Goal: Task Accomplishment & Management: Complete application form

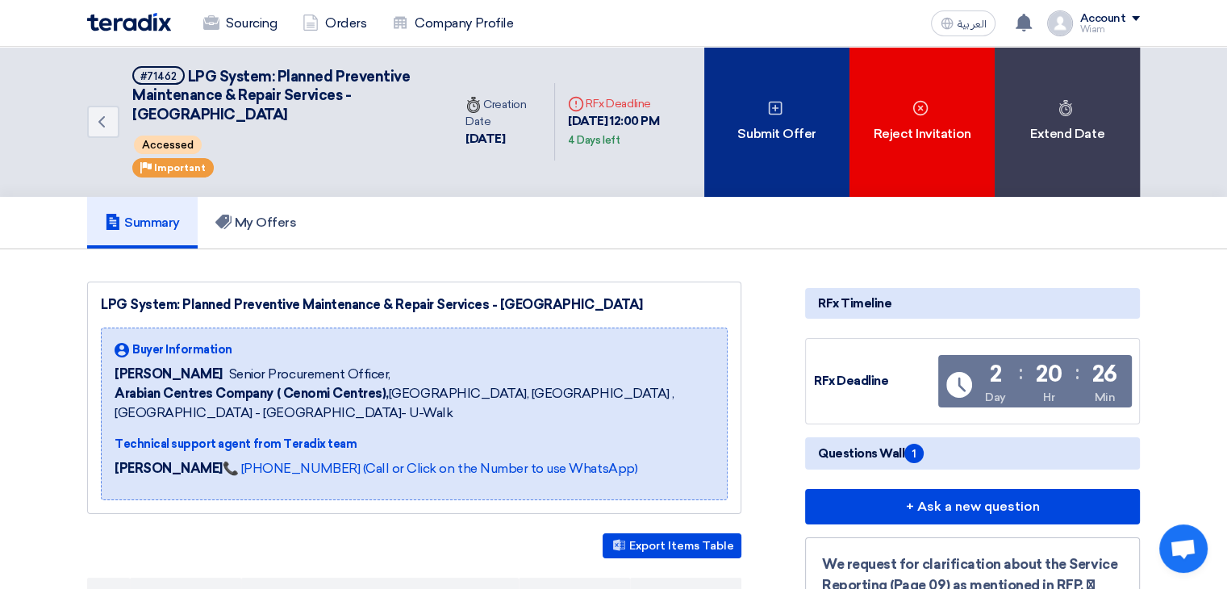
click at [776, 136] on div "Submit Offer" at bounding box center [776, 122] width 145 height 150
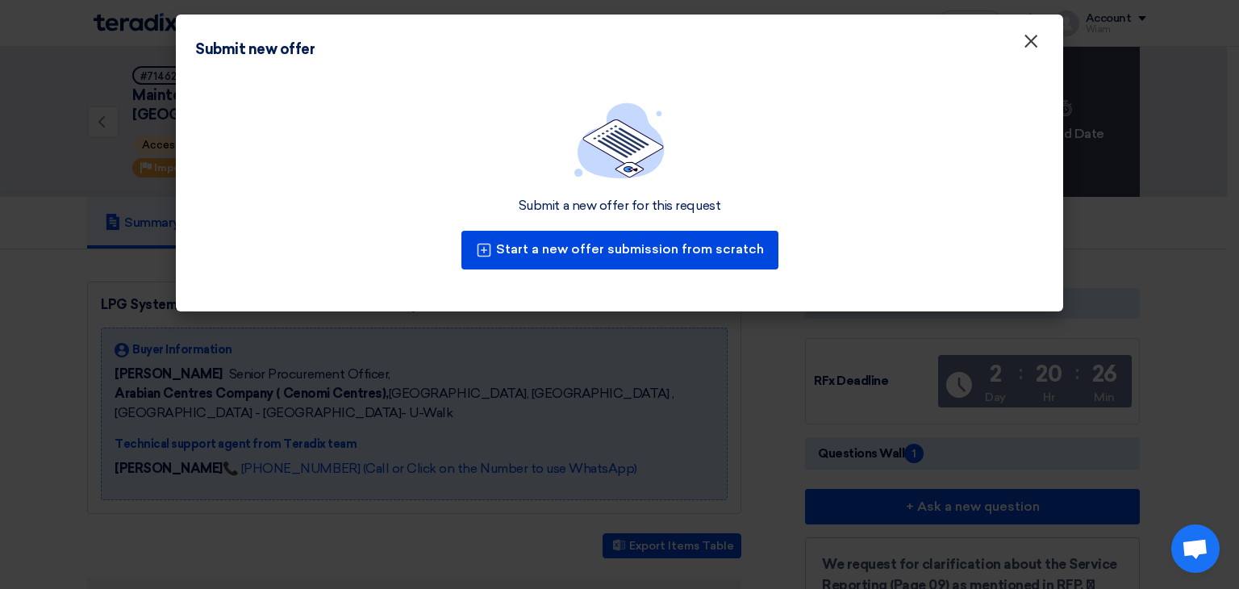
click at [1033, 42] on span "×" at bounding box center [1031, 45] width 16 height 32
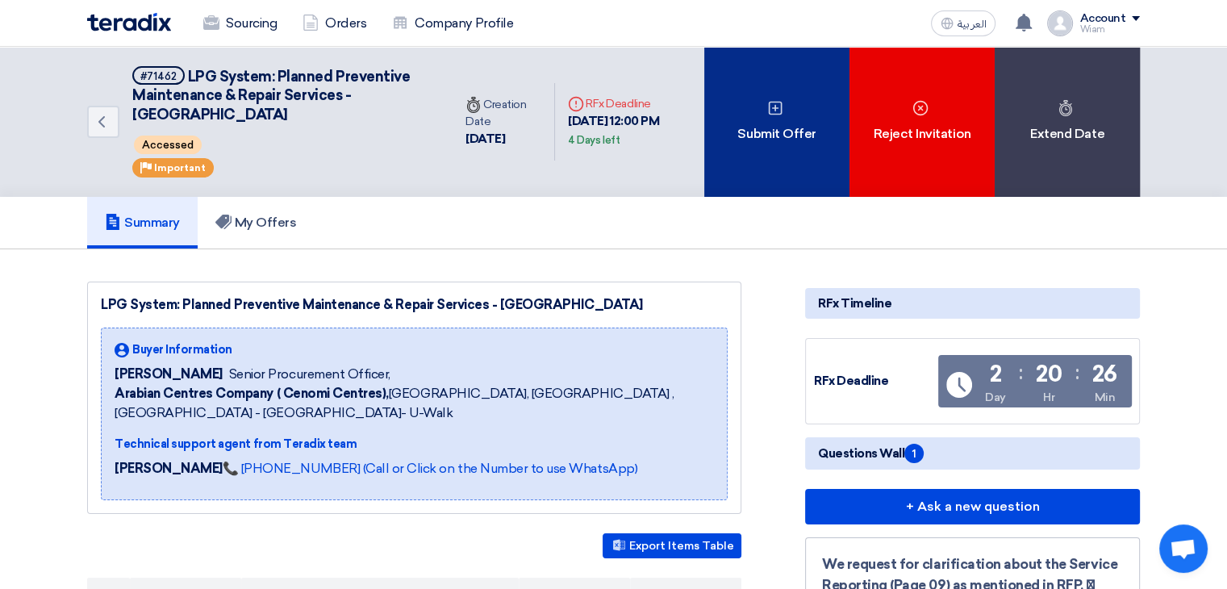
click at [758, 146] on div "Submit Offer" at bounding box center [776, 122] width 145 height 150
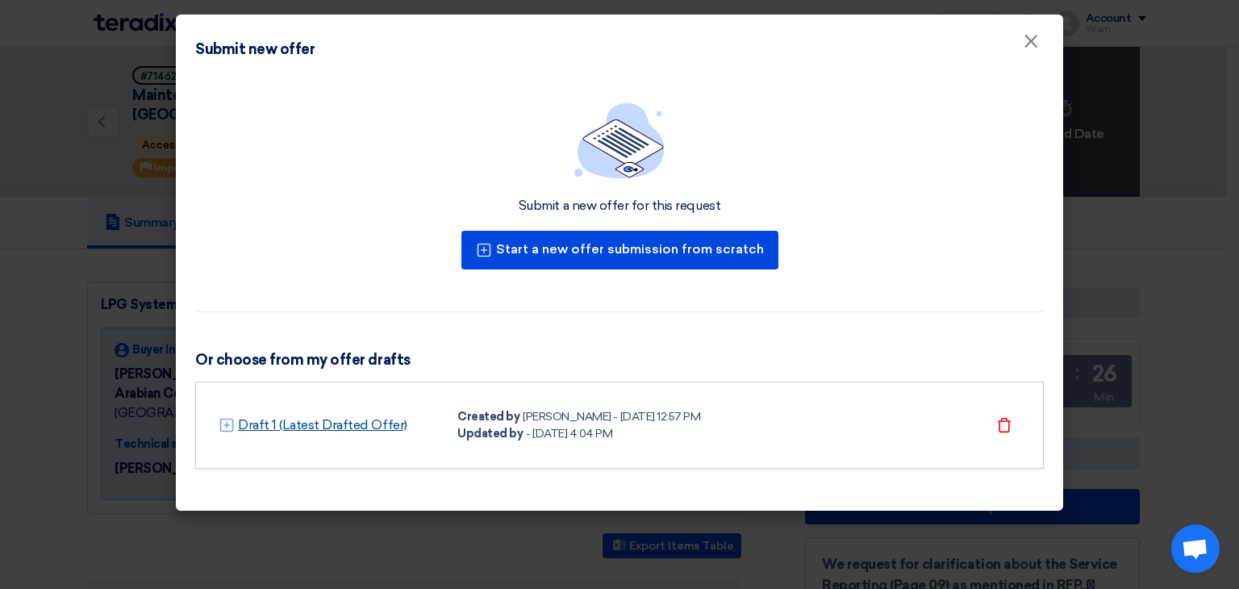
click at [261, 425] on link "Draft 1 (Latest Drafted Offer)" at bounding box center [322, 424] width 169 height 19
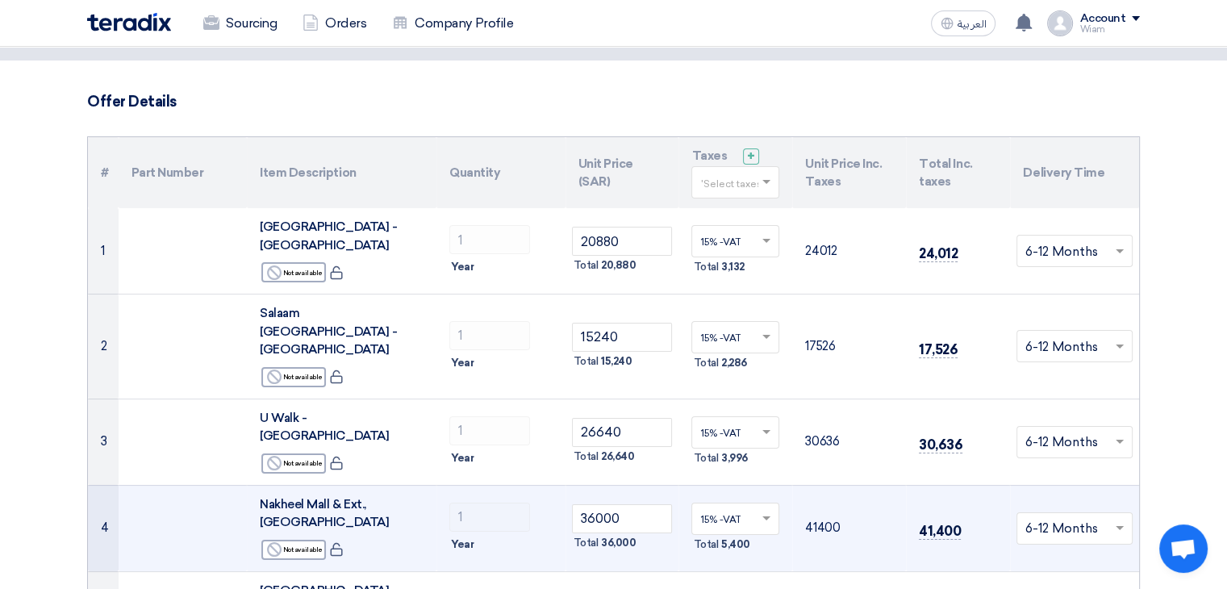
scroll to position [161, 0]
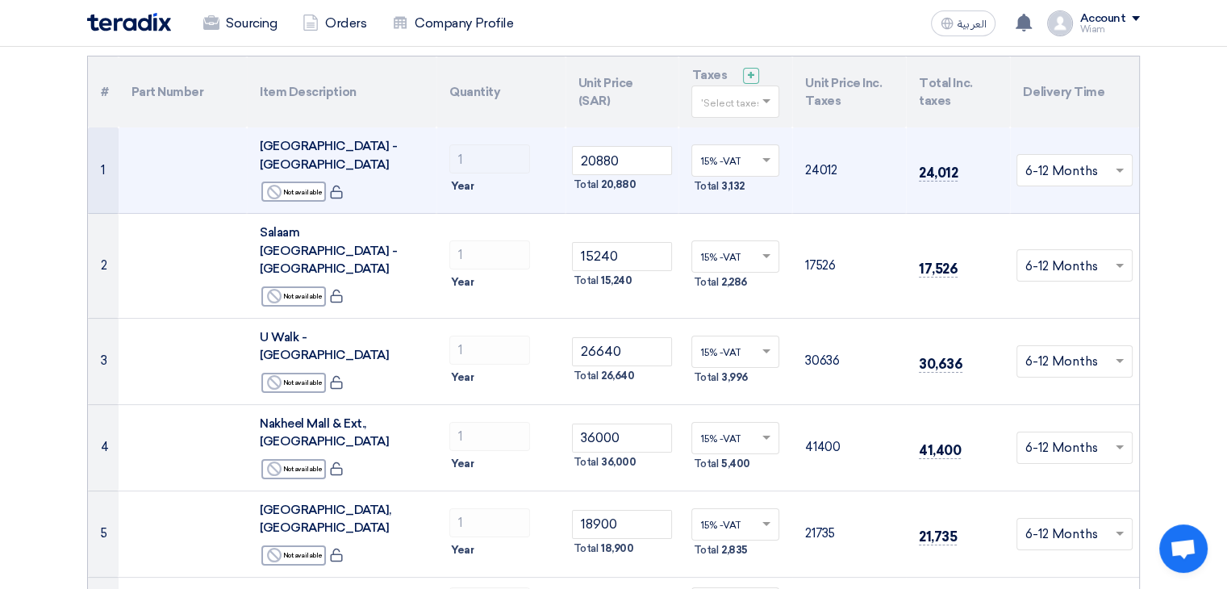
click at [1112, 161] on span at bounding box center [1122, 170] width 20 height 19
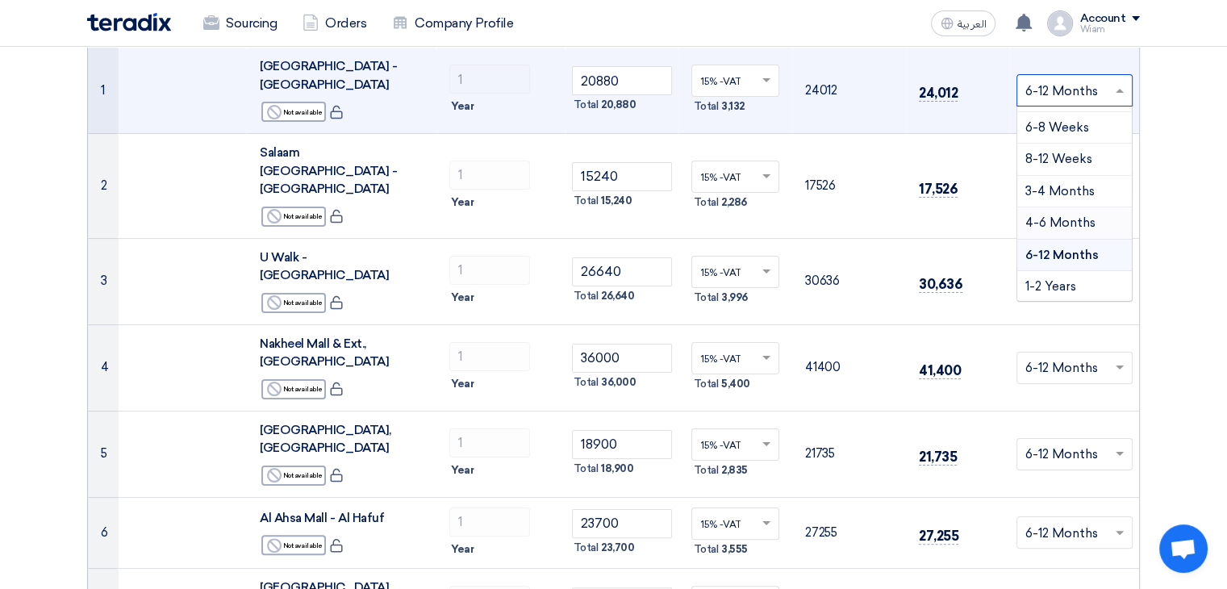
scroll to position [242, 0]
click at [1065, 278] on span "1-2 Years" at bounding box center [1050, 285] width 51 height 15
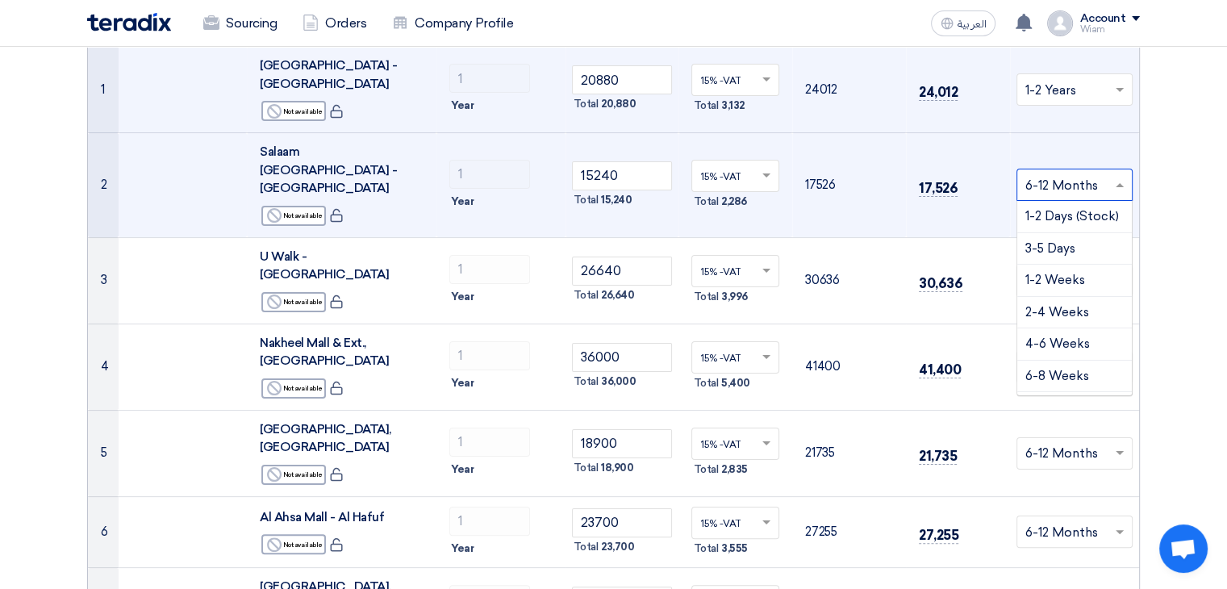
click at [1066, 173] on input "text" at bounding box center [1066, 186] width 82 height 27
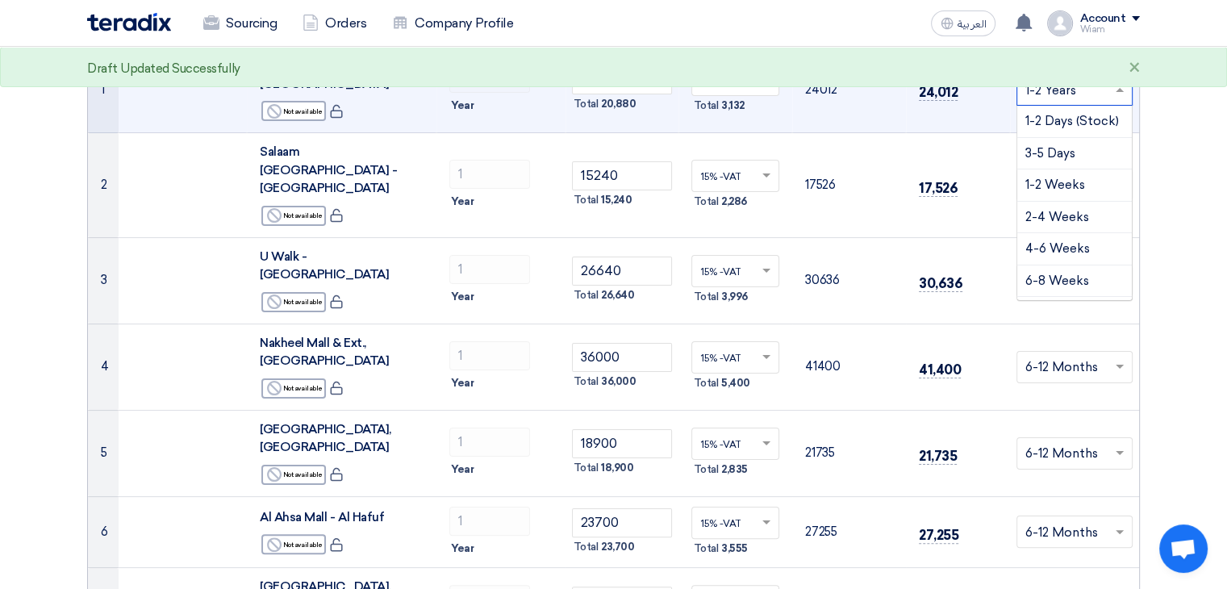
click at [1078, 78] on input "text" at bounding box center [1066, 91] width 82 height 27
click at [1068, 247] on span "6-12 Months" at bounding box center [1061, 254] width 73 height 15
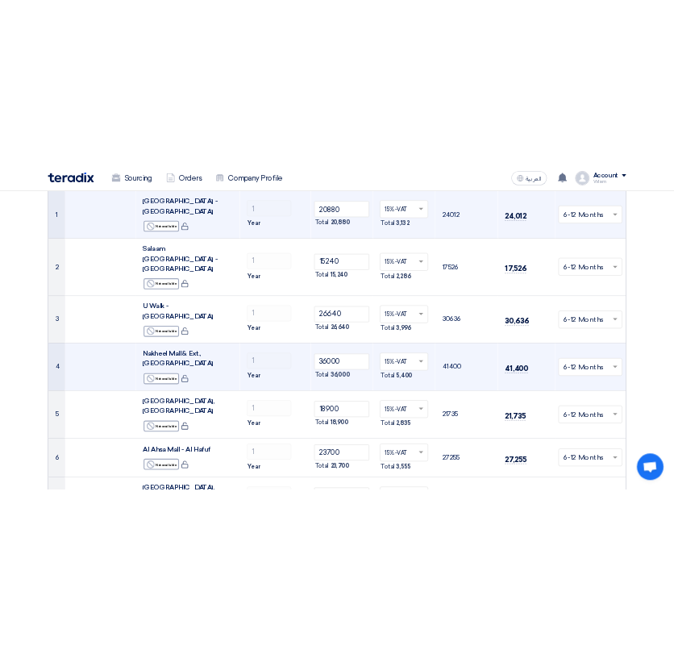
scroll to position [161, 0]
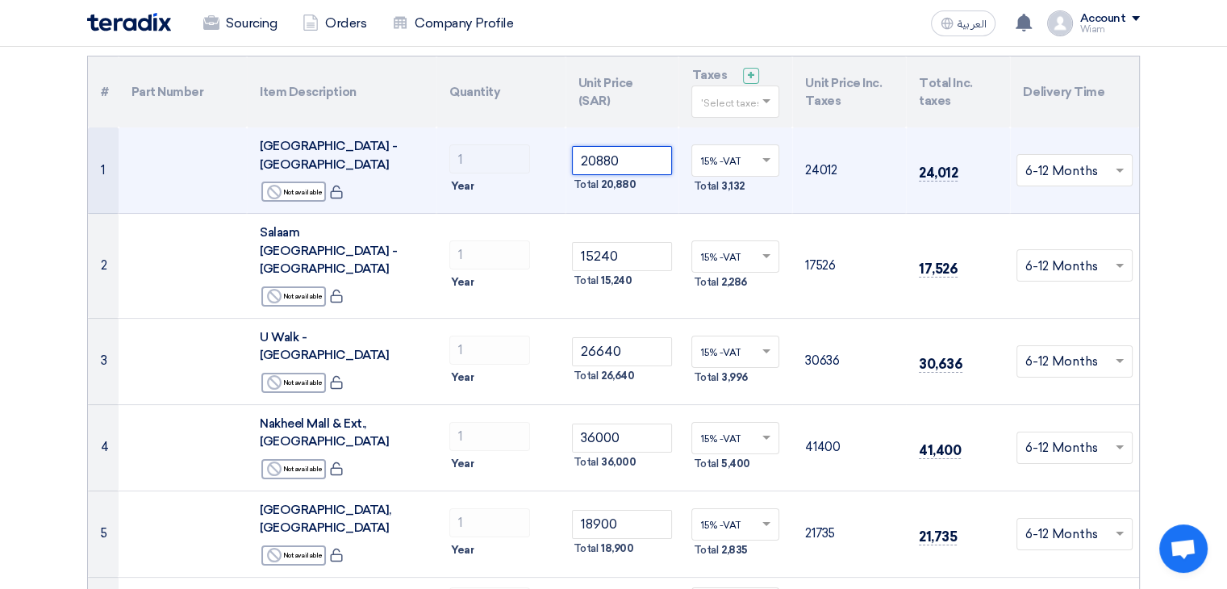
drag, startPoint x: 628, startPoint y: 156, endPoint x: 578, endPoint y: 149, distance: 51.2
click at [578, 149] on input "20880" at bounding box center [622, 160] width 101 height 29
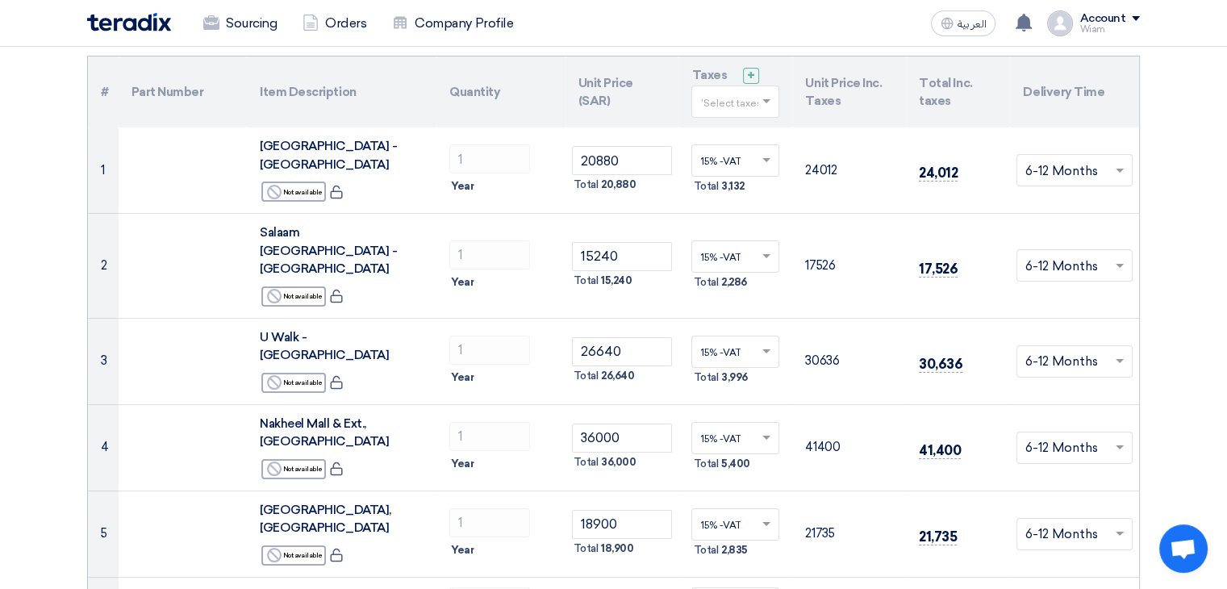
click at [761, 103] on span at bounding box center [768, 101] width 20 height 15
click at [739, 127] on span "15% -VAT" at bounding box center [722, 131] width 45 height 11
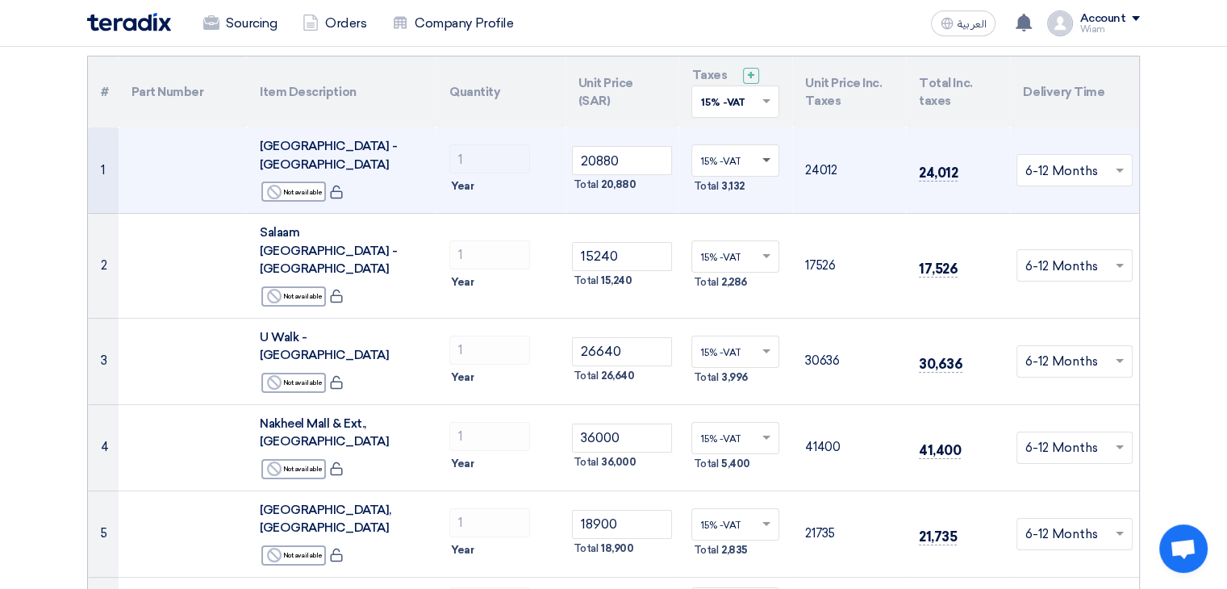
click at [763, 158] on span at bounding box center [766, 161] width 8 height 6
click at [762, 158] on span at bounding box center [766, 160] width 8 height 4
click at [730, 178] on span "3,132" at bounding box center [732, 186] width 23 height 16
drag, startPoint x: 607, startPoint y: 177, endPoint x: 611, endPoint y: 190, distance: 12.8
click at [610, 190] on td "20880 Total 20,880" at bounding box center [622, 170] width 114 height 86
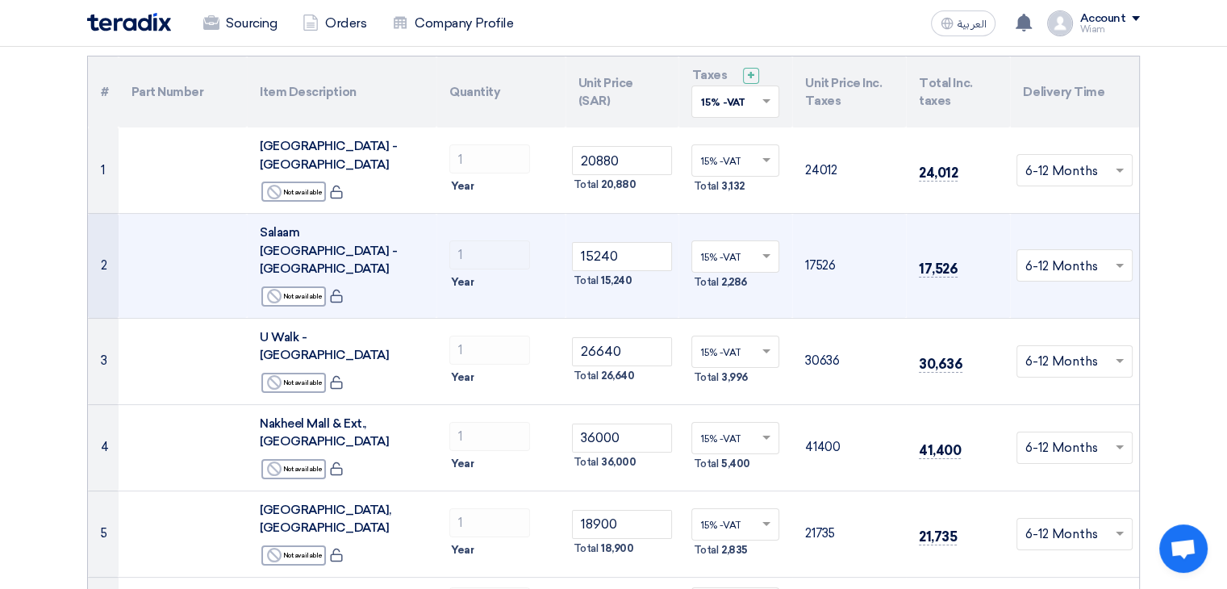
drag, startPoint x: 726, startPoint y: 68, endPoint x: 713, endPoint y: 204, distance: 136.9
click at [712, 204] on table "# Part Number Item Description Quantity Unit Price (SAR) Taxes + 'Select taxes.…" at bounding box center [613, 438] width 1051 height 764
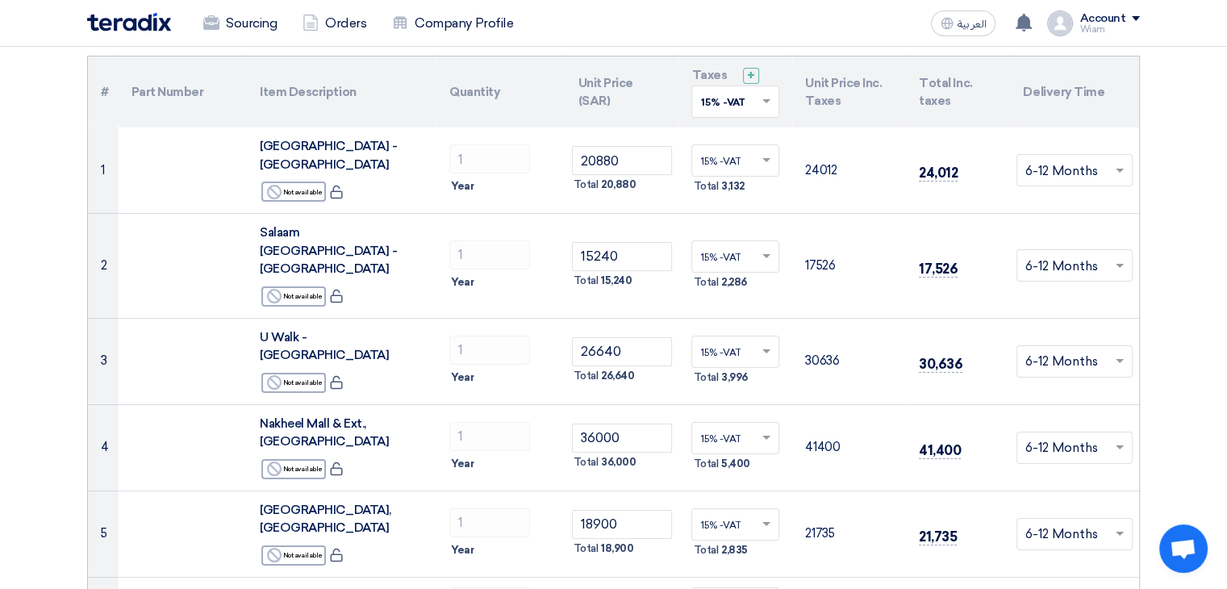
click at [844, 82] on th "Unit Price Inc. Taxes" at bounding box center [849, 91] width 114 height 71
click at [952, 85] on th "Total Inc. taxes" at bounding box center [958, 91] width 104 height 71
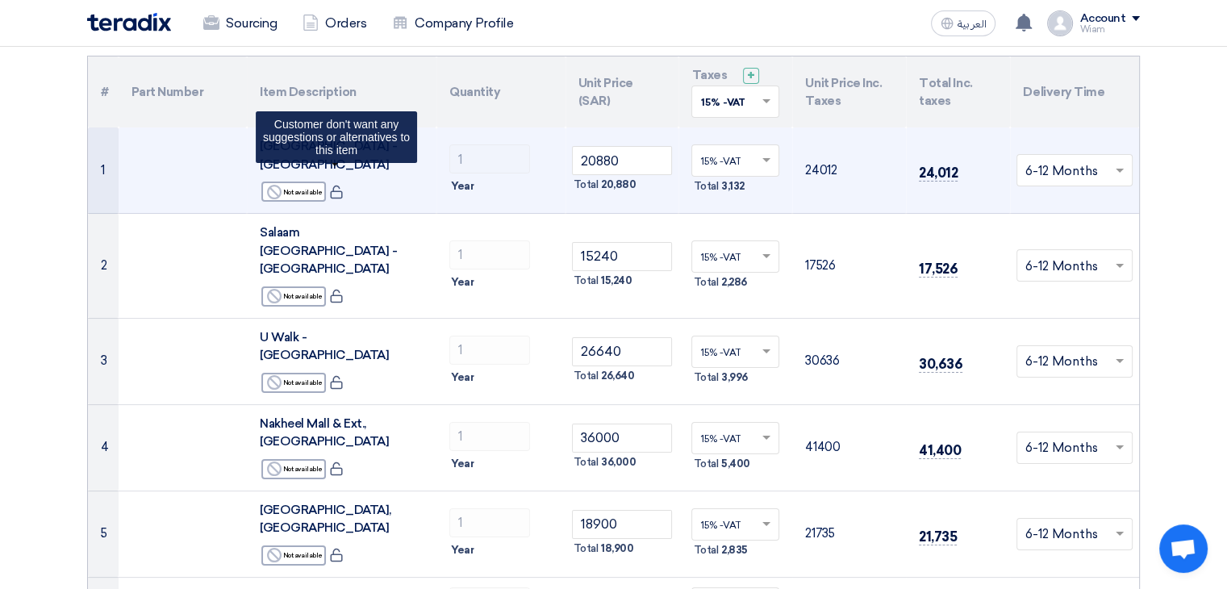
click at [335, 185] on icon at bounding box center [336, 192] width 15 height 15
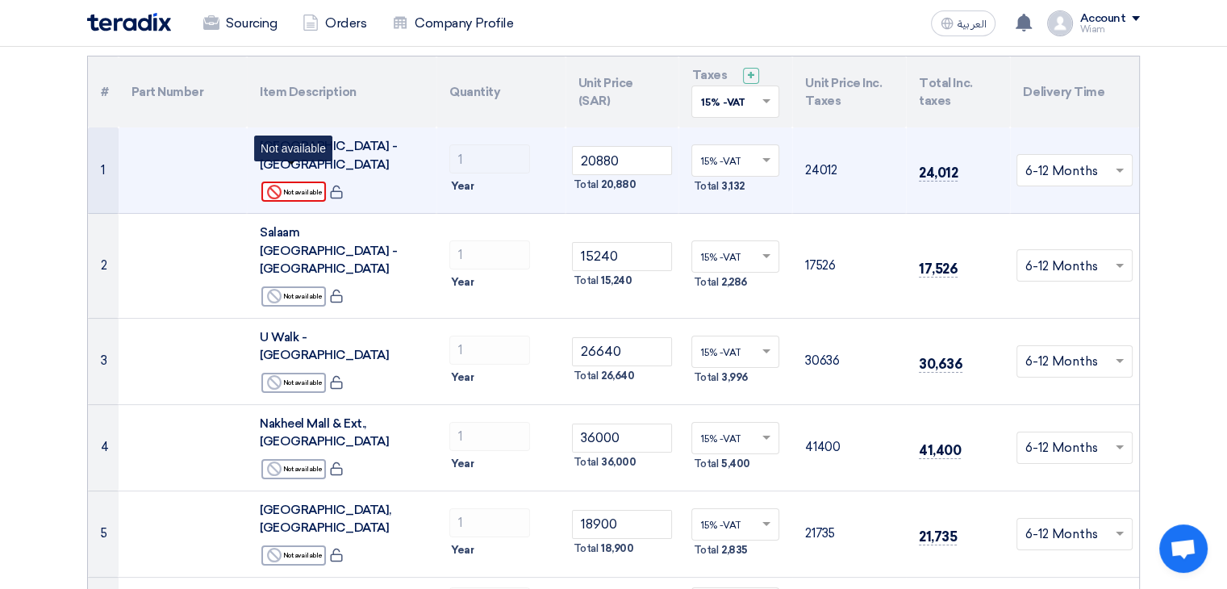
click at [309, 181] on div "Reject Not available" at bounding box center [293, 191] width 65 height 20
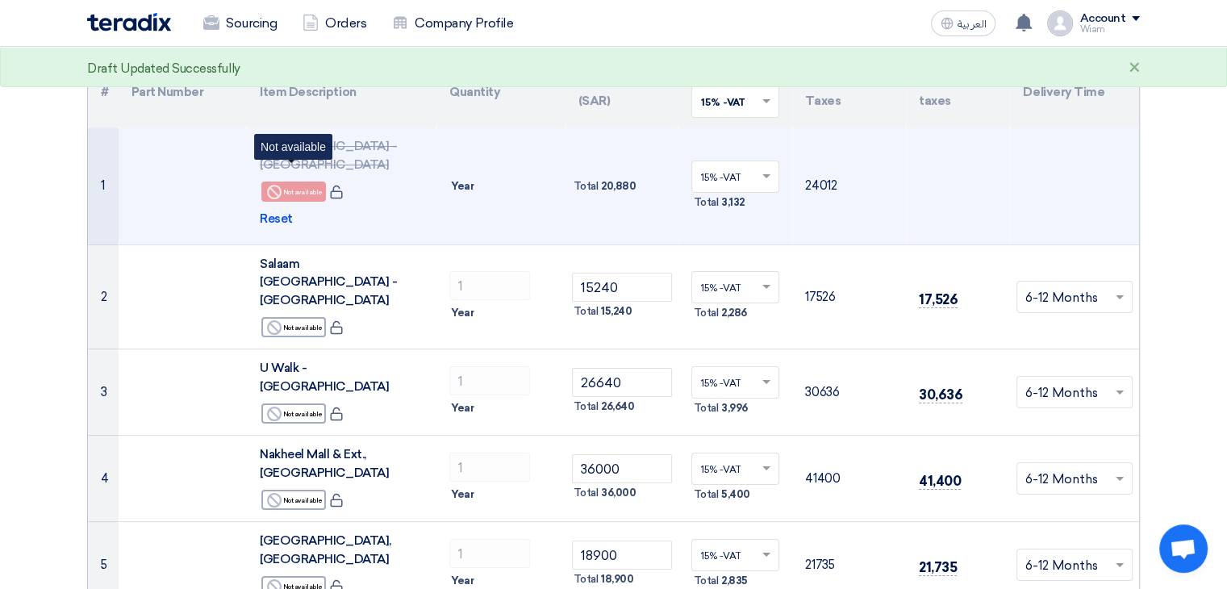
click at [302, 181] on div "Reject Not available" at bounding box center [293, 191] width 65 height 20
click at [282, 210] on span "Reset" at bounding box center [276, 219] width 33 height 19
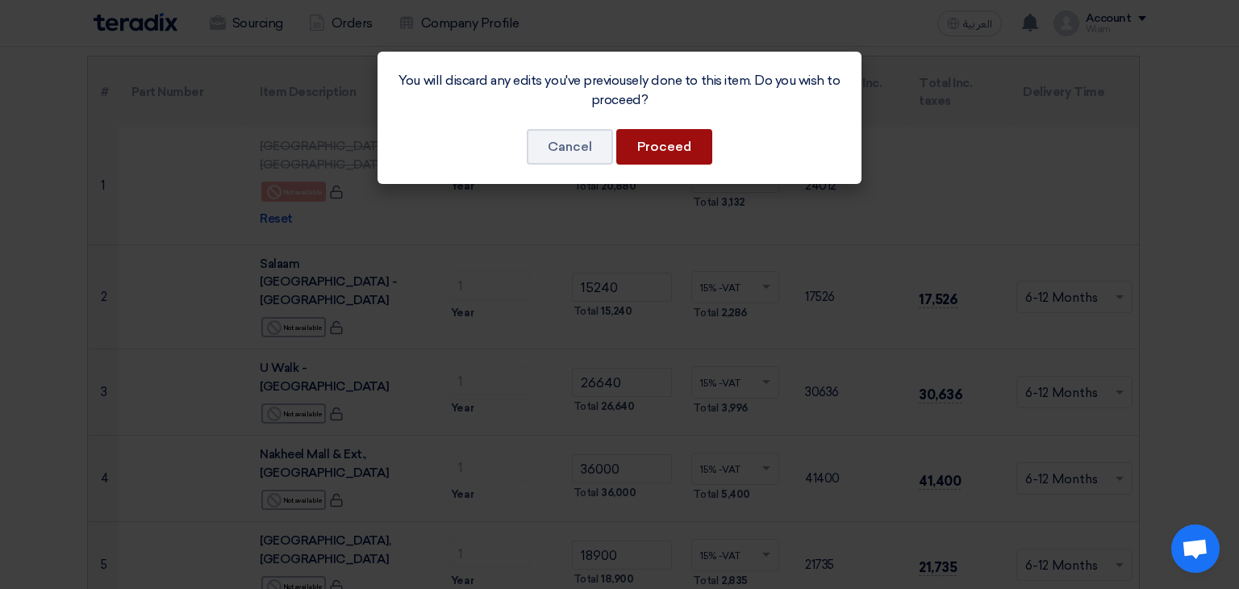
click at [638, 143] on button "Proceed" at bounding box center [664, 146] width 96 height 35
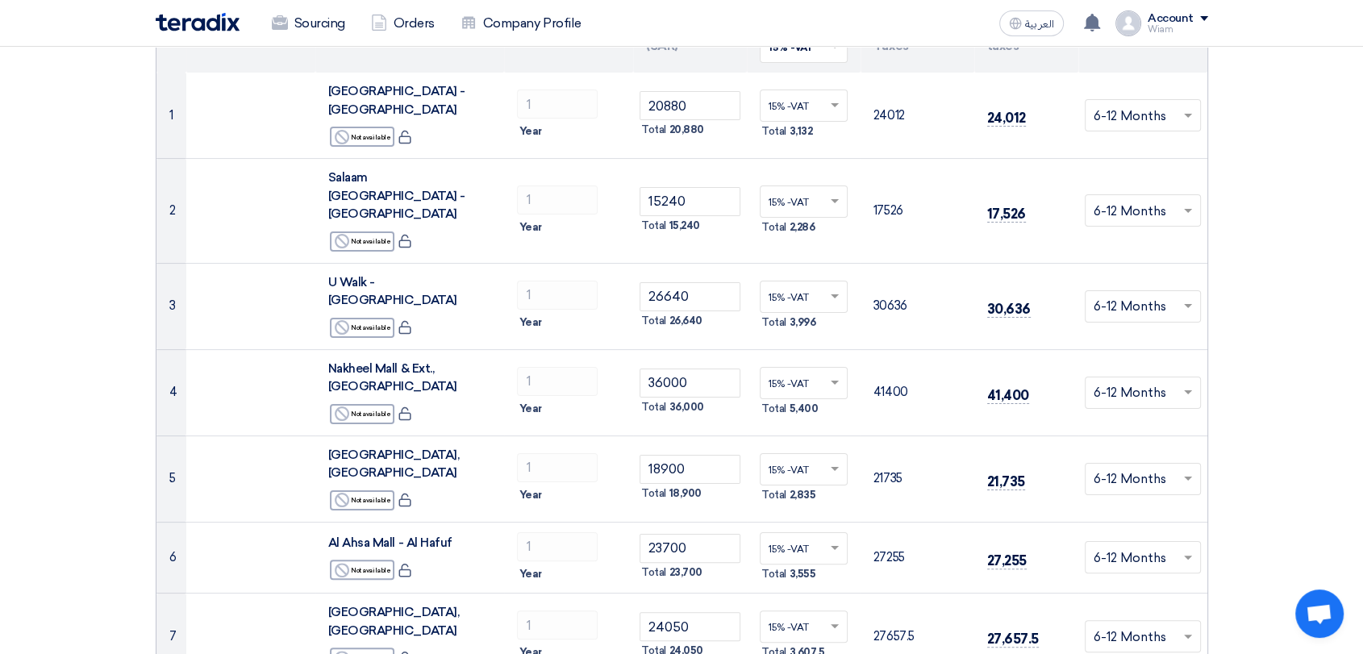
scroll to position [0, 0]
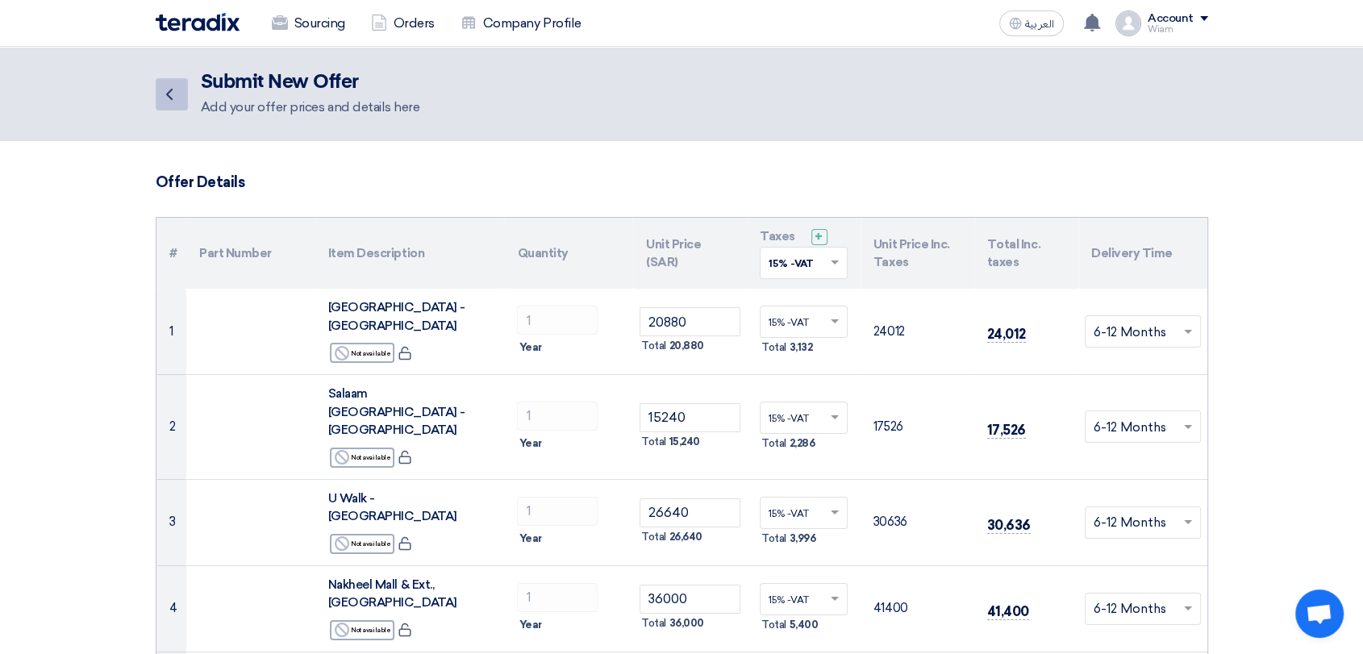
click at [167, 100] on icon "Back" at bounding box center [169, 94] width 19 height 19
